Goal: Find specific page/section: Find specific page/section

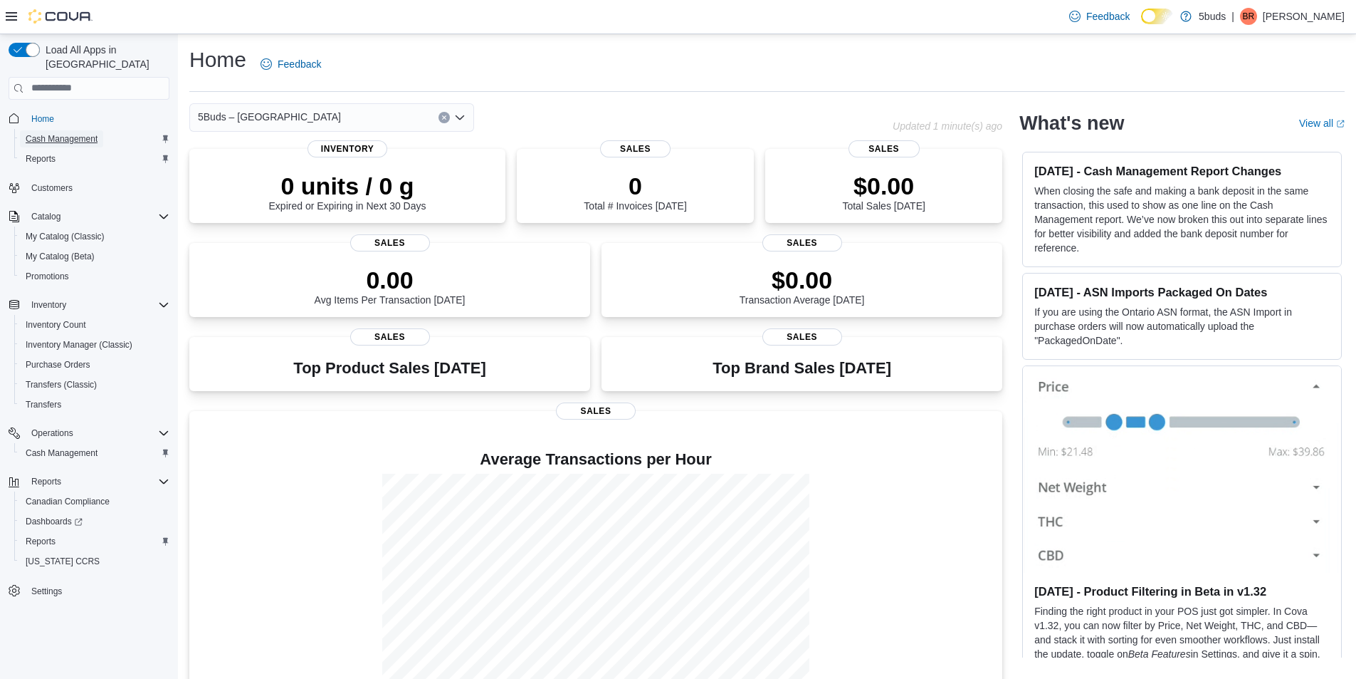
click at [45, 133] on span "Cash Management" at bounding box center [62, 138] width 72 height 11
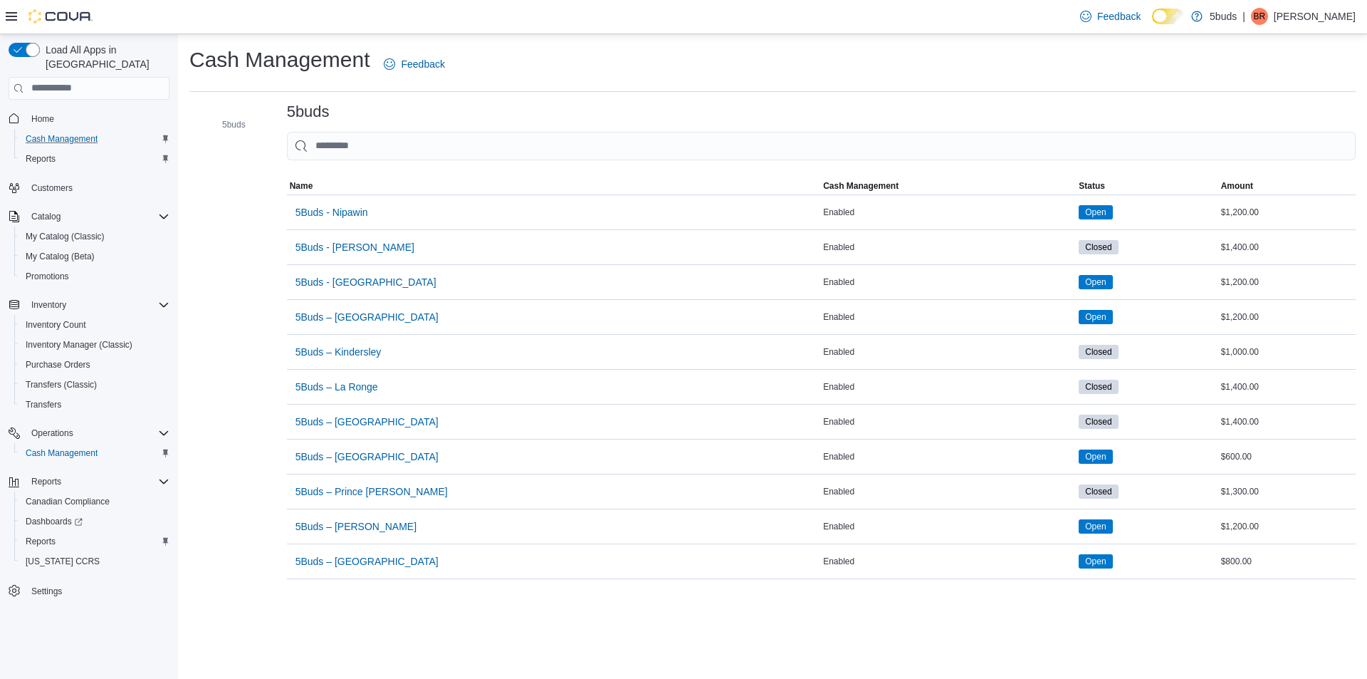
click at [1314, 21] on p "Brad Ross" at bounding box center [1315, 16] width 82 height 17
click at [1280, 142] on span "Sign Out" at bounding box center [1264, 140] width 38 height 14
